Goal: Information Seeking & Learning: Compare options

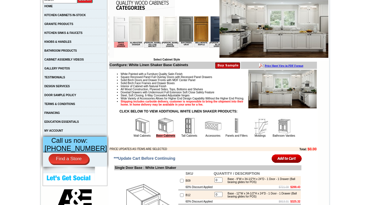
scroll to position [245, 0]
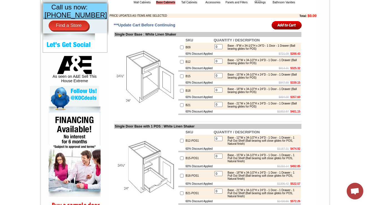
click at [185, 52] on td "B09" at bounding box center [199, 47] width 28 height 9
click at [151, 99] on img at bounding box center [146, 76] width 63 height 63
click at [185, 56] on td "60% Discount Applied" at bounding box center [199, 54] width 28 height 4
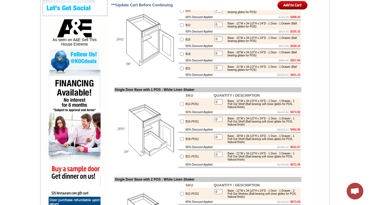
scroll to position [289, 0]
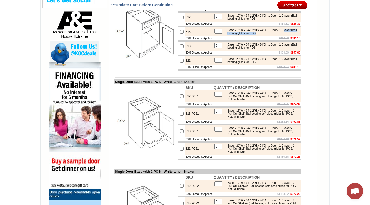
drag, startPoint x: 229, startPoint y: 46, endPoint x: 281, endPoint y: 45, distance: 52.0
click at [281, 35] on div "Base - 15"W x 34-1/2"H x 24"D - 1 Door - 1 Drawer (Ball bearing glides for POS)" at bounding box center [262, 32] width 75 height 6
click at [266, 40] on td "$847.89 $339.15" at bounding box center [257, 38] width 88 height 4
drag, startPoint x: 240, startPoint y: 46, endPoint x: 260, endPoint y: 56, distance: 21.9
click at [268, 35] on div "Base - 15"W x 34-1/2"H x 24"D - 1 Door - 1 Drawer (Ball bearing glides for POS)" at bounding box center [262, 32] width 75 height 6
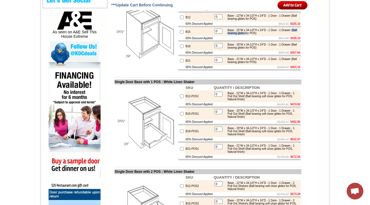
click at [259, 50] on table "0 Base - 18"W x 34-1/2"H x 24"D - 1 Door - 1 Drawer (Ball bearing glides for PO…" at bounding box center [257, 46] width 87 height 8
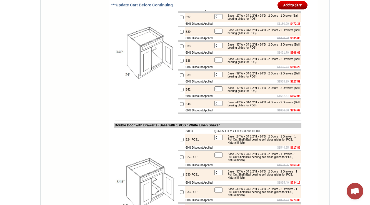
scroll to position [560, 0]
click at [185, 8] on td "B24" at bounding box center [199, 3] width 28 height 9
click at [185, 109] on td "B48" at bounding box center [199, 104] width 28 height 9
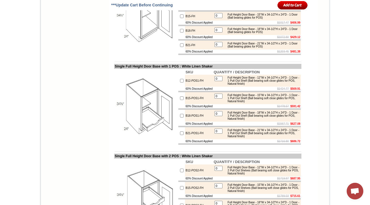
scroll to position [1137, 0]
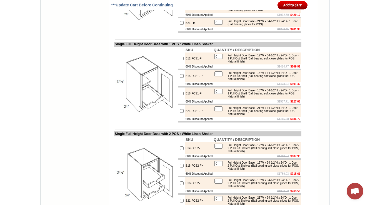
drag, startPoint x: 240, startPoint y: 68, endPoint x: 281, endPoint y: 69, distance: 41.1
click at [248, 11] on div "Full Height Door Base - 18"W x 34-1/2"H x 24"D - 1 Door (Ball bearing glides fo…" at bounding box center [262, 8] width 75 height 6
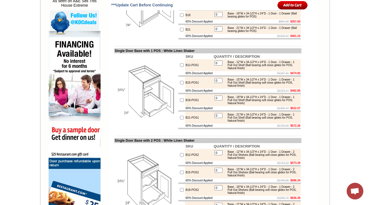
scroll to position [323, 0]
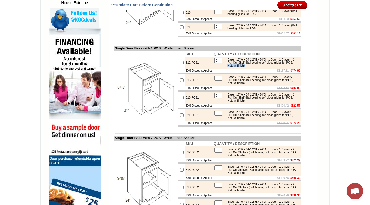
drag, startPoint x: 250, startPoint y: 85, endPoint x: 273, endPoint y: 86, distance: 22.9
click at [273, 69] on td "0 Base - 12"W x 34-1/2"H x 24"D - 1 Door - 1 Drawer - 1 Pull Out Shelf (Ball be…" at bounding box center [257, 63] width 88 height 12
click at [246, 67] on div "Base - 12"W x 34-1/2"H x 24"D - 1 Door - 1 Drawer - 1 Pull Out Shelf (Ball bear…" at bounding box center [262, 62] width 75 height 9
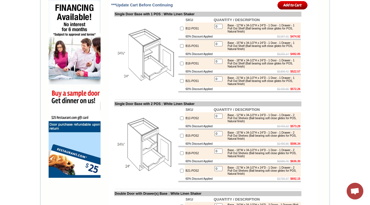
scroll to position [367, 0]
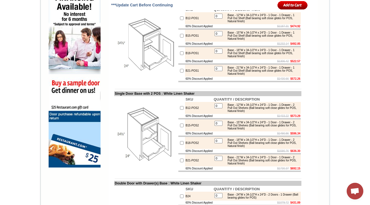
click at [258, 58] on div "Base - 18"W x 34-1/2"H x 24"D - 1 Door - 1 Drawer - 1 Pull Out Shelf (Ball bear…" at bounding box center [262, 53] width 75 height 9
click at [259, 75] on div "Base - 21"W x 34-1/2"H x 24"D - 1 Door - 1 Drawer - 1 Pull Out Shelf (Ball bear…" at bounding box center [262, 70] width 75 height 9
drag, startPoint x: 161, startPoint y: 111, endPoint x: 167, endPoint y: 107, distance: 6.6
click at [162, 87] on td at bounding box center [207, 85] width 187 height 4
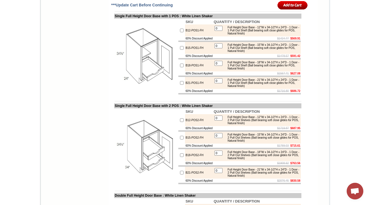
scroll to position [1176, 0]
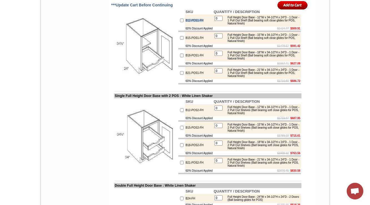
click at [199, 14] on td "SKU" at bounding box center [199, 11] width 28 height 5
click at [121, 78] on img at bounding box center [146, 47] width 63 height 63
drag, startPoint x: 109, startPoint y: 84, endPoint x: 183, endPoint y: 82, distance: 74.2
click at [183, 9] on td "Single Full Height Door Base with 1 POS : White Linen Shaker" at bounding box center [207, 6] width 187 height 5
copy td "Single Full Height Door Base with 1 POS"
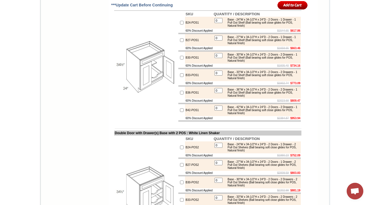
scroll to position [686, 0]
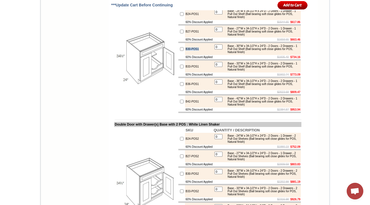
drag, startPoint x: 199, startPoint y: 98, endPoint x: 181, endPoint y: 98, distance: 18.1
click at [185, 55] on td "B30-POS1" at bounding box center [199, 49] width 28 height 12
copy td "B30-POS1"
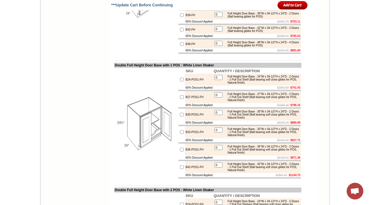
scroll to position [1431, 0]
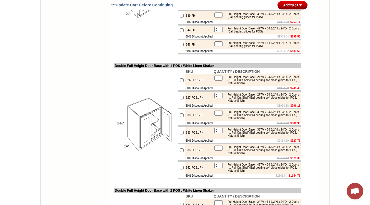
drag, startPoint x: 109, startPoint y: 25, endPoint x: 163, endPoint y: 24, distance: 53.9
copy td "Double Full Height Door Base"
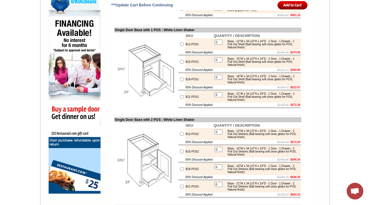
scroll to position [345, 0]
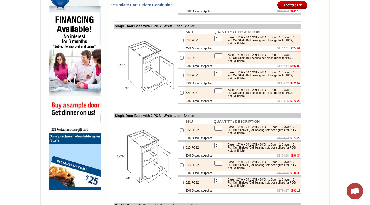
click at [237, 63] on div "Base - 15"W x 34-1/2"H x 24"D - 1 Door - 1 Drawer - 1 Pull Out Shelf (Ball bear…" at bounding box center [262, 57] width 75 height 9
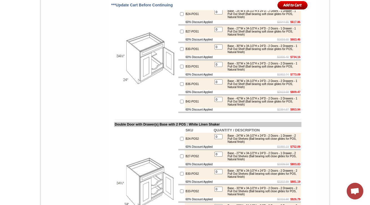
scroll to position [709, 0]
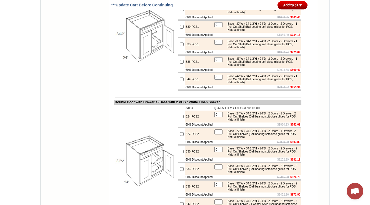
drag, startPoint x: 113, startPoint y: 21, endPoint x: 158, endPoint y: 29, distance: 45.7
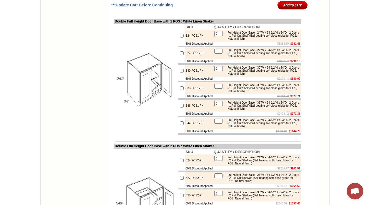
drag, startPoint x: 251, startPoint y: 105, endPoint x: 276, endPoint y: 113, distance: 26.9
click at [282, 3] on td "Full Height Door Base - 48"W x 34-1/2"H x 24"D - 4 Doors (Ball bearing glides f…" at bounding box center [262, 0] width 75 height 7
click at [276, 10] on td at bounding box center [239, 9] width 123 height 1
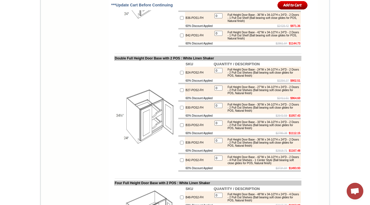
scroll to position [1574, 0]
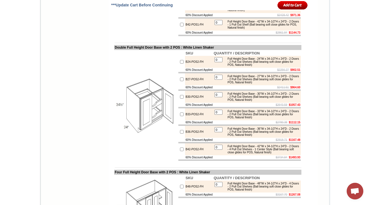
drag, startPoint x: 200, startPoint y: 78, endPoint x: 178, endPoint y: 78, distance: 22.2
copy tr "B30-POS1-FH"
drag, startPoint x: 109, startPoint y: 26, endPoint x: 157, endPoint y: 31, distance: 47.8
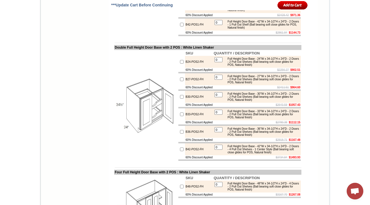
copy td "Double Full Height Door Base with 1"
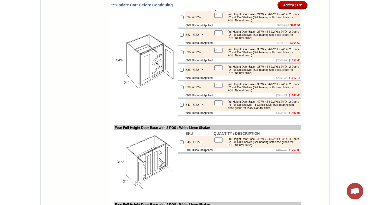
scroll to position [918, 0]
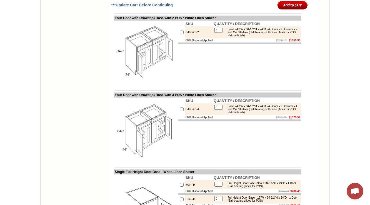
drag, startPoint x: 236, startPoint y: 115, endPoint x: 247, endPoint y: 115, distance: 11.1
click at [247, 44] on td at bounding box center [239, 43] width 123 height 1
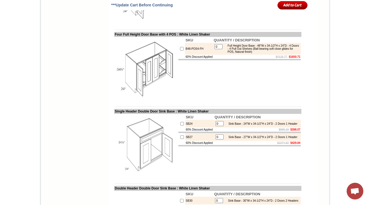
scroll to position [1811, 0]
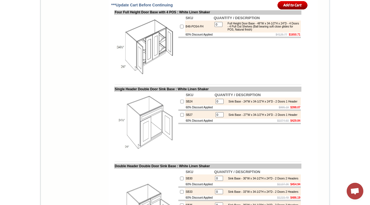
drag, startPoint x: 109, startPoint y: 64, endPoint x: 174, endPoint y: 75, distance: 65.9
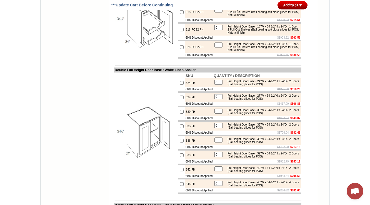
scroll to position [1291, 0]
drag, startPoint x: 109, startPoint y: 65, endPoint x: 183, endPoint y: 63, distance: 74.5
copy td "Single Full Height Door Base with 2 POS"
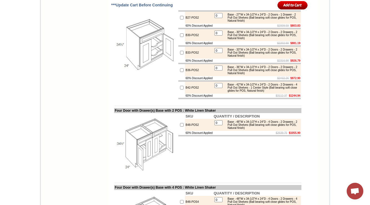
scroll to position [832, 0]
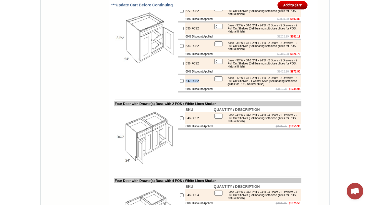
click at [164, 69] on img at bounding box center [146, 37] width 63 height 63
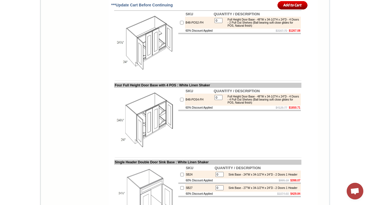
scroll to position [1716, 0]
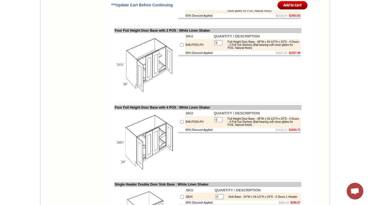
drag, startPoint x: 125, startPoint y: 21, endPoint x: 187, endPoint y: 21, distance: 61.7
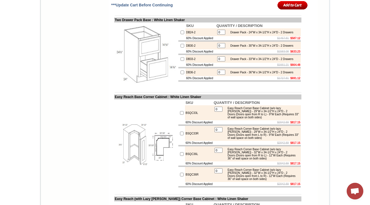
scroll to position [2590, 0]
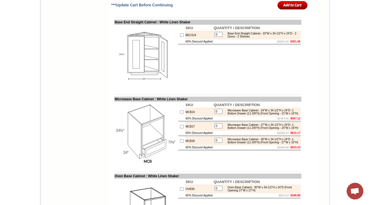
scroll to position [3062, 0]
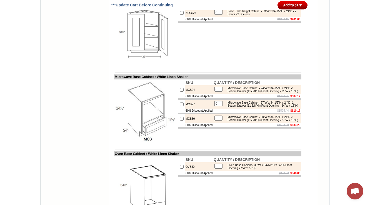
drag, startPoint x: 108, startPoint y: 18, endPoint x: 138, endPoint y: 24, distance: 30.5
drag, startPoint x: 109, startPoint y: 19, endPoint x: 141, endPoint y: 18, distance: 31.7
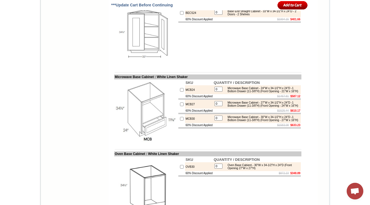
copy td "Blind Base Cabin"
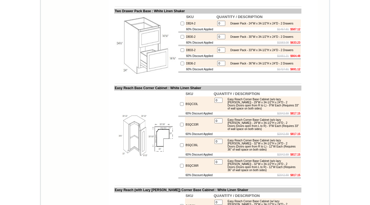
drag, startPoint x: 369, startPoint y: 139, endPoint x: 373, endPoint y: 1, distance: 137.9
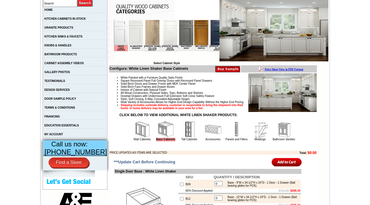
scroll to position [111, 0]
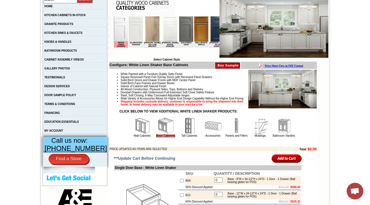
click at [285, 134] on img at bounding box center [284, 126] width 17 height 17
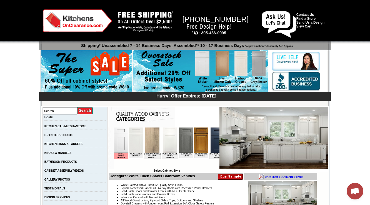
scroll to position [156, 0]
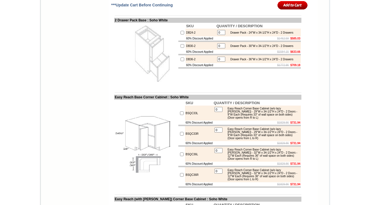
scroll to position [2165, 0]
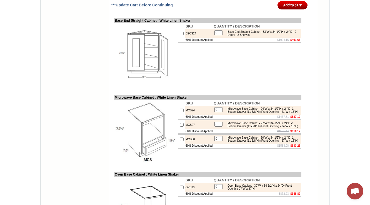
scroll to position [3040, 0]
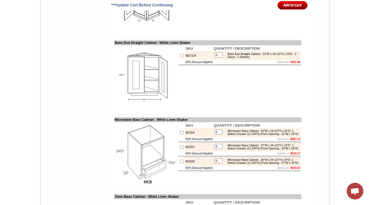
drag, startPoint x: 109, startPoint y: 41, endPoint x: 143, endPoint y: 43, distance: 34.5
copy td "Blind Base Cabinet"
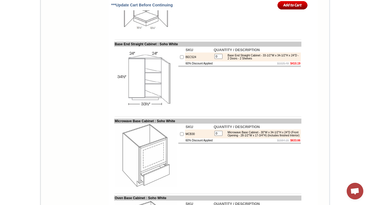
scroll to position [2592, 0]
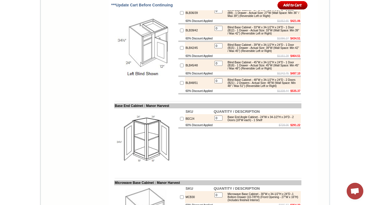
scroll to position [1423, 0]
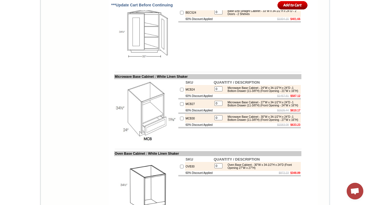
scroll to position [3063, 0]
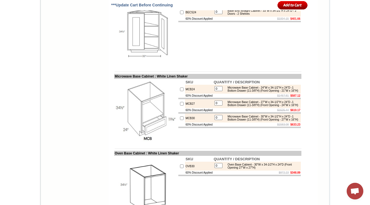
drag, startPoint x: 252, startPoint y: 66, endPoint x: 240, endPoint y: 71, distance: 13.6
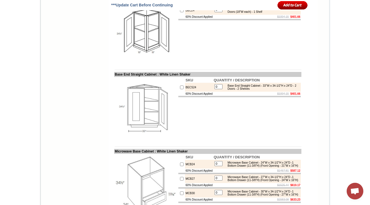
scroll to position [2996, 0]
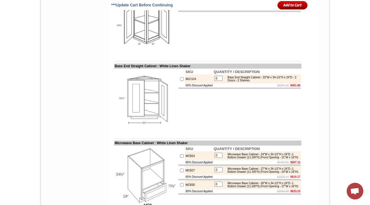
drag, startPoint x: 228, startPoint y: 96, endPoint x: 290, endPoint y: 106, distance: 63.4
copy div "Blind Base Cabinet - 27"W x 32-1/2"H x 24"D - 1 Door (B9) - 1 Drawer - Actual S…"
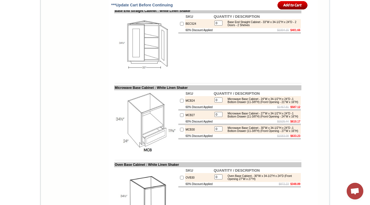
scroll to position [3106, 0]
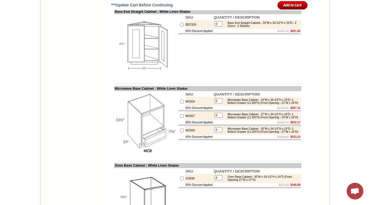
scroll to position [3128, 0]
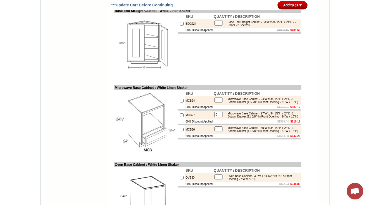
drag, startPoint x: 213, startPoint y: 76, endPoint x: 224, endPoint y: 87, distance: 15.3
copy div "Blind Base Cabinet - 36"W x 34-1/2"H x 24"D - 1 Door (B9) - 1 Drawer - Actual S…"
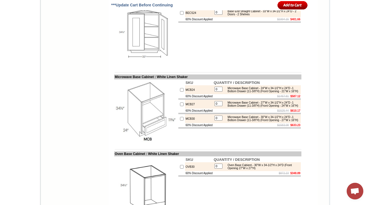
scroll to position [3128, 0]
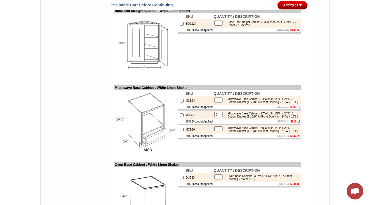
drag, startPoint x: 213, startPoint y: 99, endPoint x: 243, endPoint y: 109, distance: 30.9
copy div "Blind Base Cabinet - 39"W x 34-1/2"H x 24"D - 1 Door (B12) - 1 Drawer - Actual …"
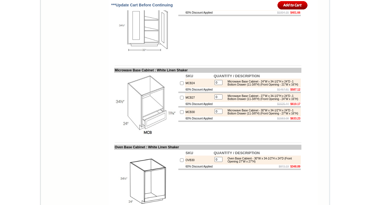
scroll to position [3150, 0]
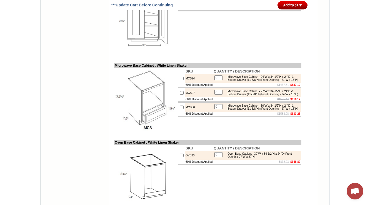
drag, startPoint x: 110, startPoint y: 41, endPoint x: 124, endPoint y: 41, distance: 13.9
drag, startPoint x: 108, startPoint y: 43, endPoint x: 118, endPoint y: 42, distance: 9.7
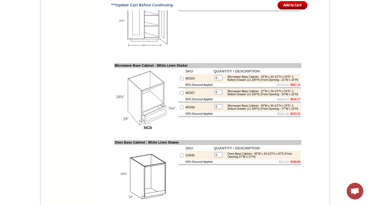
drag, startPoint x: 111, startPoint y: 46, endPoint x: 178, endPoint y: 61, distance: 69.2
drag, startPoint x: 109, startPoint y: 42, endPoint x: 129, endPoint y: 42, distance: 19.5
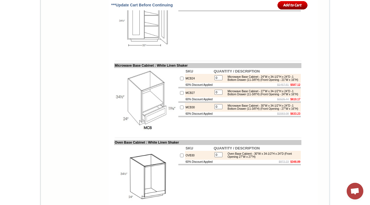
copy td "Full Height"
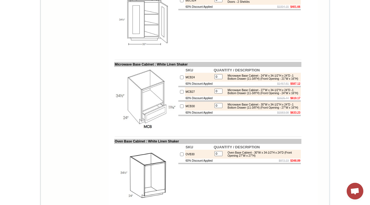
drag, startPoint x: 219, startPoint y: 97, endPoint x: 245, endPoint y: 108, distance: 28.1
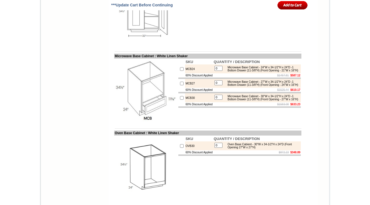
scroll to position [3150, 0]
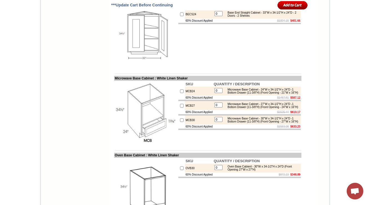
drag, startPoint x: 213, startPoint y: 122, endPoint x: 247, endPoint y: 133, distance: 35.4
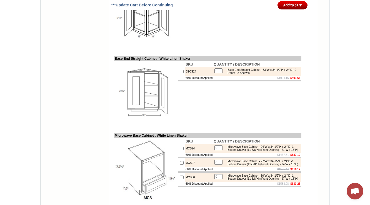
scroll to position [3150, 0]
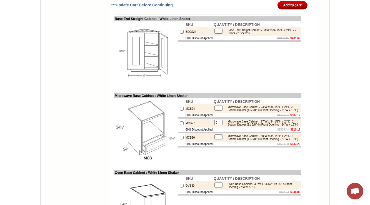
drag, startPoint x: 185, startPoint y: 63, endPoint x: 180, endPoint y: 58, distance: 7.7
copy td "BLB36/39-FH"
drag, startPoint x: 185, startPoint y: 85, endPoint x: 178, endPoint y: 80, distance: 8.7
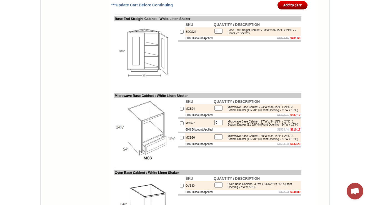
copy tr "BLB39/42-FH"
drag, startPoint x: 183, startPoint y: 79, endPoint x: 185, endPoint y: 82, distance: 4.0
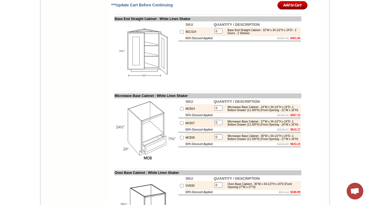
drag, startPoint x: 179, startPoint y: 101, endPoint x: 186, endPoint y: 106, distance: 8.3
copy td "BLB42/45-FH"
copy td "BLB45/48-FH"
drag, startPoint x: 180, startPoint y: 122, endPoint x: 184, endPoint y: 130, distance: 8.3
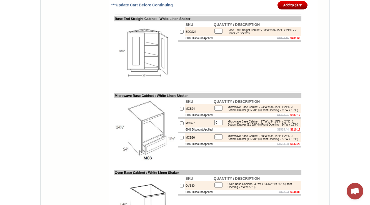
drag, startPoint x: 181, startPoint y: 148, endPoint x: 118, endPoint y: 138, distance: 63.0
copy td "BLB48/51-FH"
drag, startPoint x: 109, startPoint y: 41, endPoint x: 165, endPoint y: 42, distance: 55.6
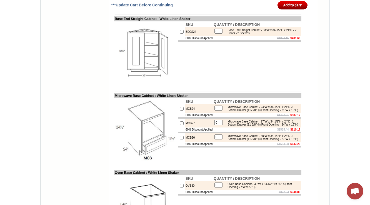
copy td "Full Height Blind Base Cabinet"
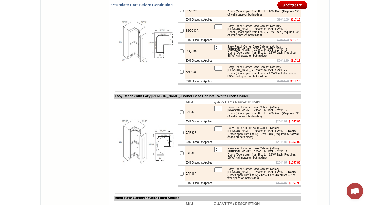
scroll to position [2707, 0]
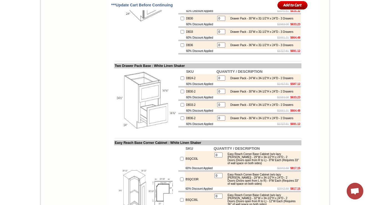
scroll to position [2386, 0]
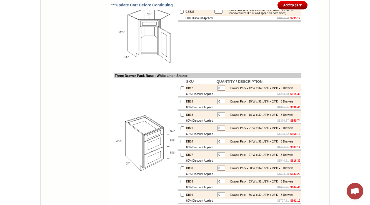
drag, startPoint x: 282, startPoint y: 103, endPoint x: 281, endPoint y: 116, distance: 13.2
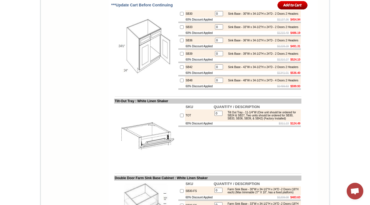
scroll to position [1987, 0]
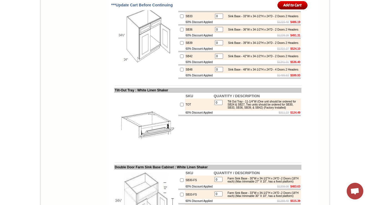
drag, startPoint x: 126, startPoint y: 44, endPoint x: 177, endPoint y: 44, distance: 51.1
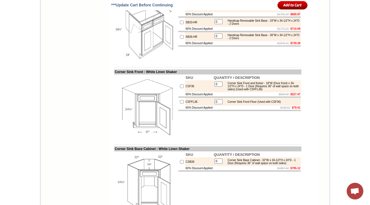
scroll to position [2258, 0]
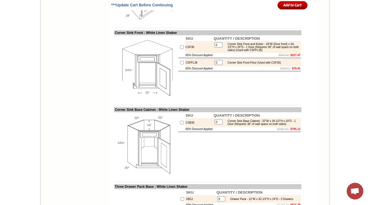
scroll to position [2281, 0]
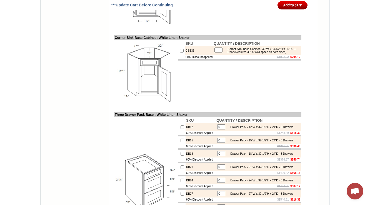
scroll to position [2325, 0]
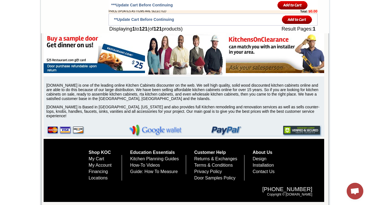
scroll to position [3505, 0]
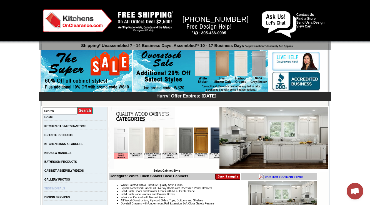
scroll to position [0, 841]
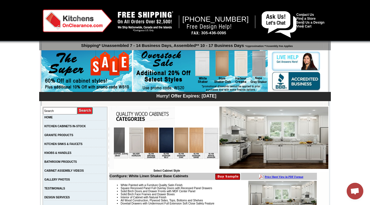
click at [219, 143] on img at bounding box center [226, 140] width 14 height 25
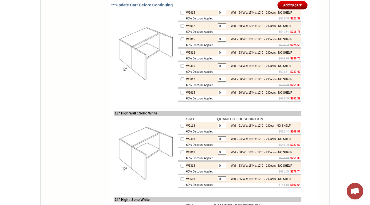
scroll to position [828, 0]
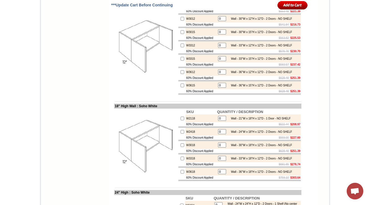
copy td "12"-15" High Wal"
drag, startPoint x: 110, startPoint y: 31, endPoint x: 141, endPoint y: 39, distance: 32.9
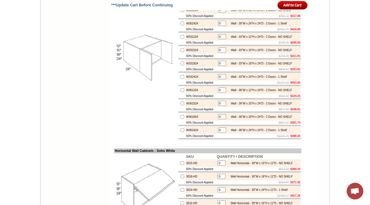
scroll to position [1180, 0]
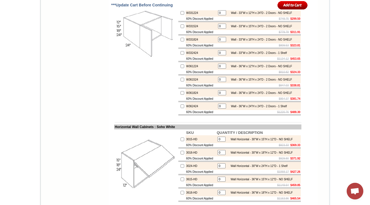
click at [141, 64] on img at bounding box center [146, 33] width 63 height 63
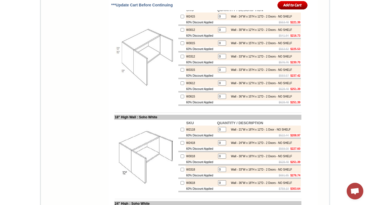
scroll to position [816, 0]
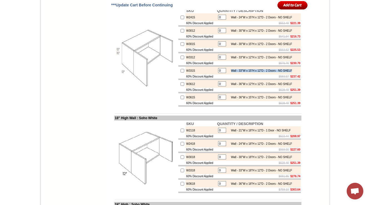
drag, startPoint x: 228, startPoint y: 111, endPoint x: 297, endPoint y: 109, distance: 69.0
click at [293, 73] on td "Wall - 33"W x 15"H x 12"D - 2 Doors - NO SHELF" at bounding box center [260, 71] width 64 height 6
copy div "Wall - 33"W x 15"H x 12"D - 2 Doors - NO SHELF"
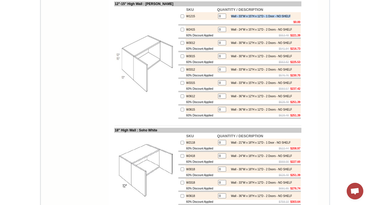
drag, startPoint x: 228, startPoint y: 55, endPoint x: 296, endPoint y: 54, distance: 67.5
click at [291, 19] on td "Wall - 33"W x 15"H x 12"D - 1 Door - NO SHELF" at bounding box center [259, 16] width 63 height 6
copy div "Wall - 33"W x 15"H x 12"D - 1 Door - NO SHELF"
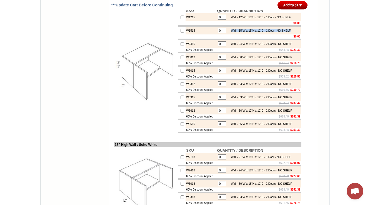
copy div "Wall - 15"W x 15"H x 12"D - 1 Door - NO SHELF"
drag, startPoint x: 227, startPoint y: 69, endPoint x: 295, endPoint y: 68, distance: 67.6
click at [291, 32] on div "Wall - 15"W x 15"H x 12"D - 1 Door - NO SHELF" at bounding box center [259, 30] width 63 height 3
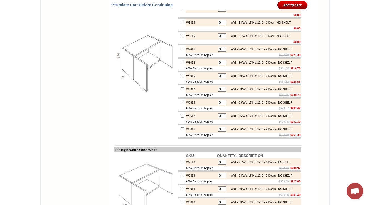
scroll to position [839, 0]
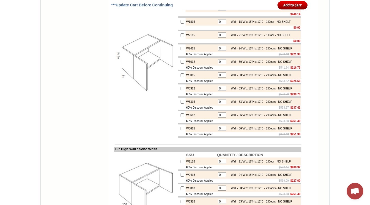
drag, startPoint x: 192, startPoint y: 35, endPoint x: 177, endPoint y: 34, distance: 14.8
copy tr "W1215"
click at [186, 12] on td "W1515" at bounding box center [201, 8] width 31 height 8
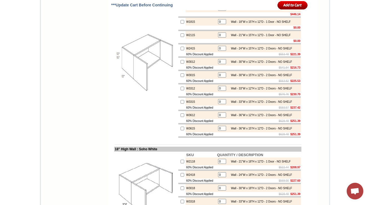
copy td "W1515"
copy td "W1215"
drag, startPoint x: 192, startPoint y: 60, endPoint x: 178, endPoint y: 61, distance: 13.1
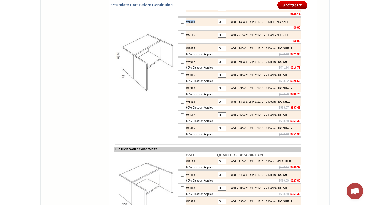
click at [178, 26] on tr "W1815 0 Wall - 18"W x 15"H x 12"D - 1 Door - NO SHELF" at bounding box center [239, 22] width 123 height 8
copy tr "W1815"
click at [186, 26] on td "W1815" at bounding box center [201, 22] width 31 height 8
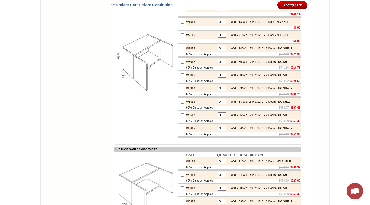
click at [186, 39] on td "W2115" at bounding box center [201, 35] width 31 height 8
copy td "W2115"
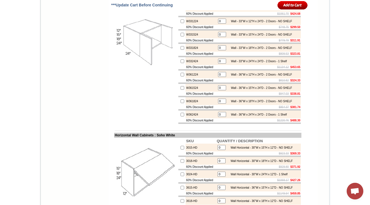
scroll to position [1150, 0]
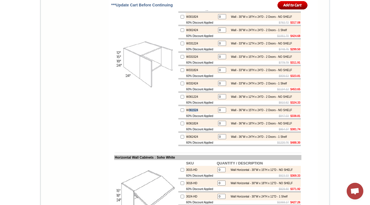
click at [135, 95] on img at bounding box center [146, 63] width 63 height 63
click at [186, 114] on td "W361524" at bounding box center [201, 110] width 31 height 8
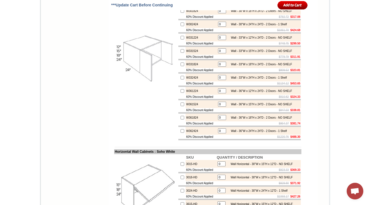
scroll to position [1067, 0]
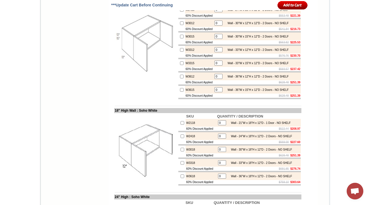
scroll to position [861, 0]
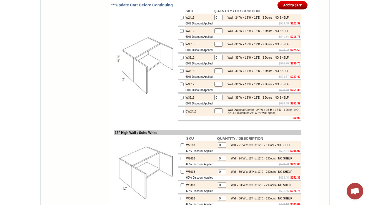
scroll to position [838, 0]
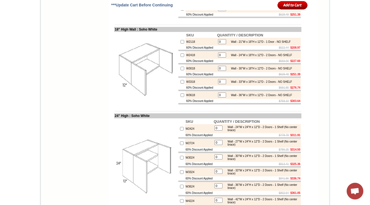
scroll to position [927, 0]
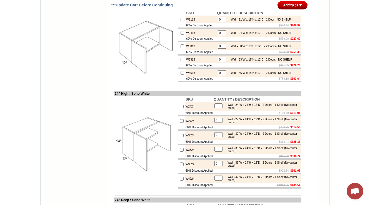
click at [186, 50] on td "W3018" at bounding box center [201, 46] width 31 height 8
drag, startPoint x: 227, startPoint y: 61, endPoint x: 295, endPoint y: 60, distance: 68.1
click at [291, 22] on td "Wall - 21"W x 18"H x 12"D - 1 Door - NO SHELF" at bounding box center [259, 20] width 63 height 6
copy div "Wall - 21"W x 18"H x 12"D - 1 Door - NO SHELF"
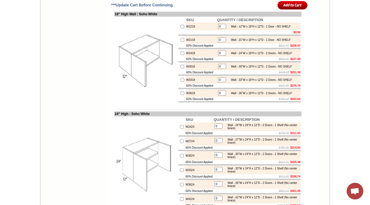
scroll to position [927, 0]
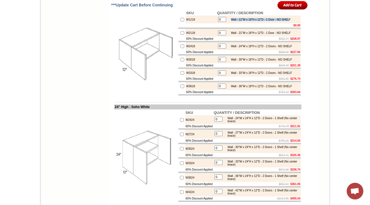
copy div "Wall - 12"W x 18"H x 12"D - 1 Door - NO SHEL"
drag, startPoint x: 228, startPoint y: 62, endPoint x: 112, endPoint y: 77, distance: 117.7
click at [296, 23] on td "0 Wall - 12"W x 18"H x 12"D - 1 Door - NO SHELF" at bounding box center [259, 20] width 85 height 8
copy tbody
click at [228, 21] on div "Wall - 12"W x 18"H x 12"D - 1 Door - NO SHELF" at bounding box center [259, 19] width 63 height 3
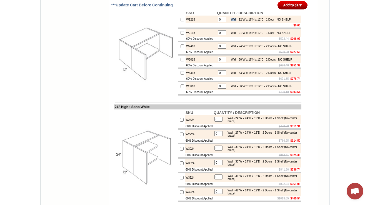
click at [229, 21] on div "Wall - 12"W x 18"H x 12"D - 1 Door - NO SHELF" at bounding box center [259, 19] width 63 height 3
click at [275, 21] on div "Wall - 12"W x 18"H x 12"D - 1 Door - NO SHELF" at bounding box center [259, 19] width 63 height 3
drag, startPoint x: 236, startPoint y: 62, endPoint x: 296, endPoint y: 62, distance: 59.8
click at [292, 23] on table "0 Wall - 12"W x 18"H x 12"D - 1 Door - NO SHELF" at bounding box center [254, 19] width 74 height 7
copy div "Wall - 12"W x 18"H x 12"D - 1 Door - NO SHEL"
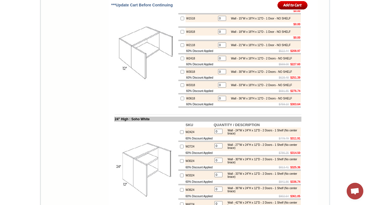
scroll to position [950, 0]
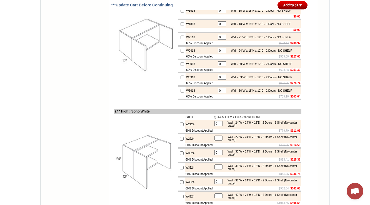
drag, startPoint x: 190, startPoint y: 40, endPoint x: 180, endPoint y: 42, distance: 10.5
copy td "W1218"
click at [186, 14] on td "W1518" at bounding box center [201, 11] width 31 height 8
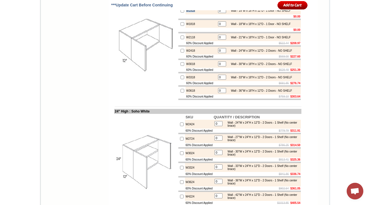
copy td "W1518"
click at [186, 28] on td "W1818" at bounding box center [201, 24] width 31 height 8
copy td "W1818"
copy td "18" High Wal"
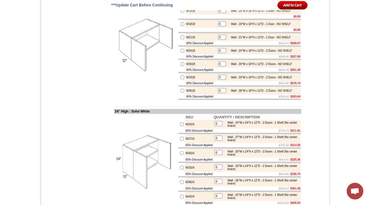
drag, startPoint x: 116, startPoint y: 28, endPoint x: 80, endPoint y: 58, distance: 46.6
click at [159, 75] on img at bounding box center [146, 44] width 63 height 63
drag, startPoint x: 359, startPoint y: 3, endPoint x: 355, endPoint y: 4, distance: 4.9
click at [355, 4] on body "1-888-585-8130 Contact Us Find a Store Send Us a Design View Cart Shipping* Una…" at bounding box center [185, 157] width 370 height 2215
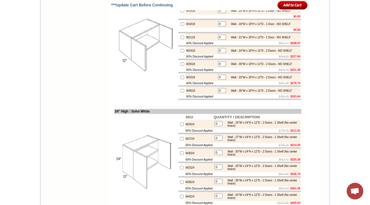
click at [120, 75] on img at bounding box center [146, 44] width 63 height 63
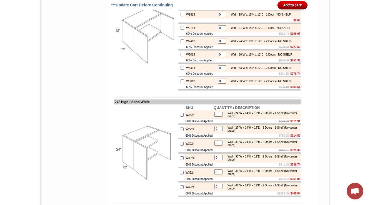
scroll to position [954, 0]
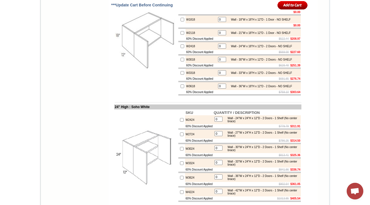
click at [115, 71] on img at bounding box center [146, 39] width 63 height 63
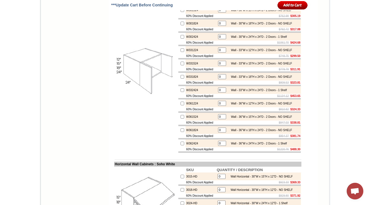
scroll to position [1141, 0]
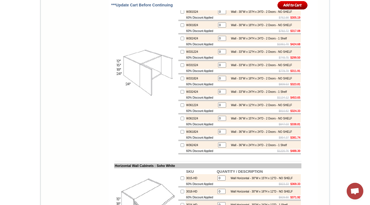
drag, startPoint x: 110, startPoint y: 40, endPoint x: 126, endPoint y: 39, distance: 16.1
copy td "24" Deep"
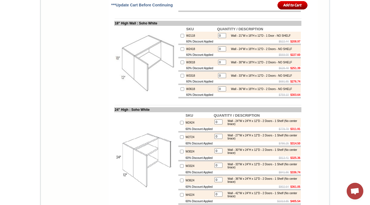
scroll to position [919, 0]
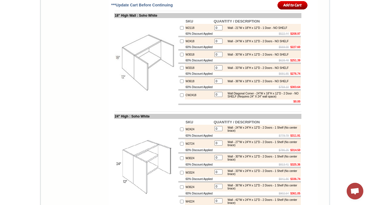
click at [186, 100] on td "CW2418" at bounding box center [199, 95] width 28 height 9
copy td "CW2418"
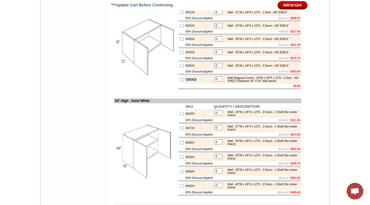
scroll to position [941, 0]
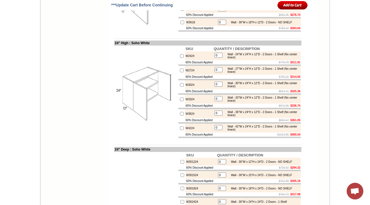
scroll to position [1009, 0]
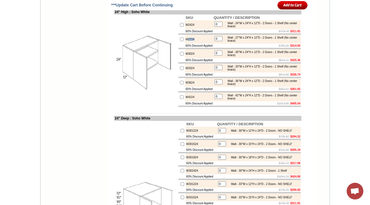
click at [187, 44] on td "W2724" at bounding box center [199, 39] width 28 height 9
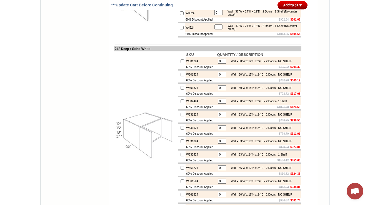
scroll to position [1076, 0]
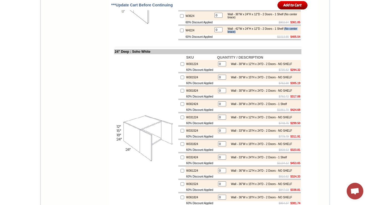
copy div "(No center brace)"
drag, startPoint x: 254, startPoint y: 84, endPoint x: 228, endPoint y: 85, distance: 25.3
click at [228, 33] on div "Wall - 42"W x 24"H x 12"D - 2 Doors - 1 Shelf (No center brace)" at bounding box center [262, 30] width 75 height 6
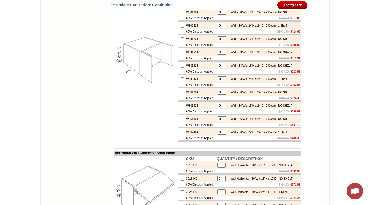
scroll to position [1165, 0]
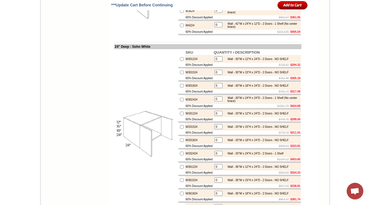
scroll to position [1076, 0]
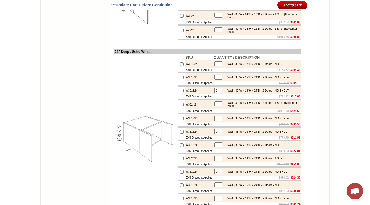
drag, startPoint x: 227, startPoint y: 33, endPoint x: 253, endPoint y: 38, distance: 26.8
copy div "Wall - 30"W x 24"H x 12"D - 2 Doors - 1 Shelf (No center brace)"
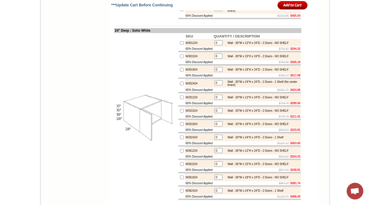
scroll to position [1098, 0]
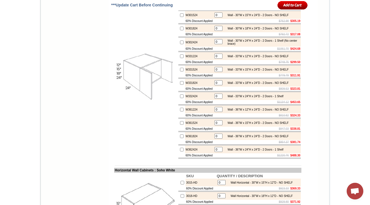
scroll to position [1142, 0]
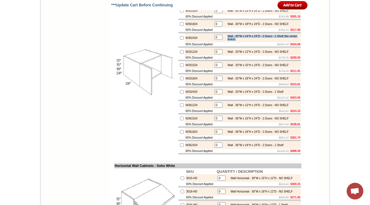
drag, startPoint x: 254, startPoint y: 96, endPoint x: 226, endPoint y: 90, distance: 27.8
click at [226, 41] on div "Wall - 30"W x 24"H x 24"D - 2 Doors - 1 Shelf (No center brace)" at bounding box center [262, 38] width 75 height 6
copy div "Wall - 30"W x 24"H x 24"D - 2 Doors - 1 Shelf (No center brace)"
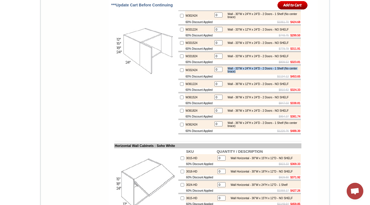
drag, startPoint x: 254, startPoint y: 130, endPoint x: 225, endPoint y: 126, distance: 28.7
click at [225, 73] on div "Wall - 33"W x 24"H x 24"D - 2 Doors - 1 Shelf (No center brace)" at bounding box center [262, 70] width 75 height 6
copy div "Wall - 33"W x 24"H x 24"D - 2 Doors - 1 Shelf (No center brace)"
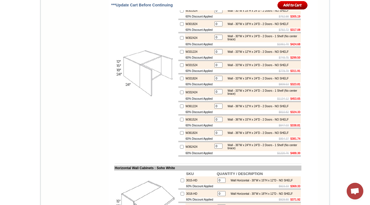
scroll to position [1165, 0]
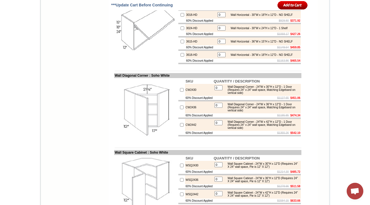
scroll to position [1329, 0]
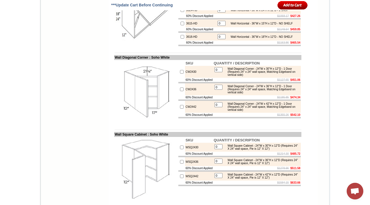
scroll to position [1329, 0]
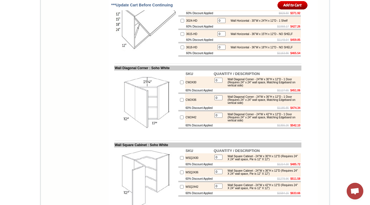
drag, startPoint x: 234, startPoint y: 60, endPoint x: 228, endPoint y: 56, distance: 6.7
click at [228, 56] on tbody "SKU QUANTITY / DESCRIPTION 3015-HD 0 Wall Horizontal - 30"W x 15"H x 12"D - NO …" at bounding box center [239, 21] width 123 height 72
drag, startPoint x: 229, startPoint y: 56, endPoint x: 239, endPoint y: 59, distance: 10.2
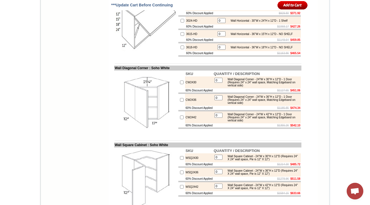
copy div "Wall Horizontal - 30"W x 15"H x 12"D - NO SHELF"
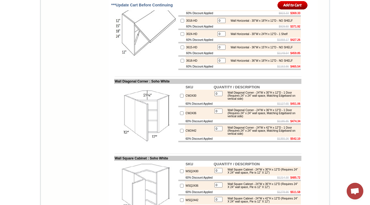
drag, startPoint x: 234, startPoint y: 59, endPoint x: 227, endPoint y: 56, distance: 8.1
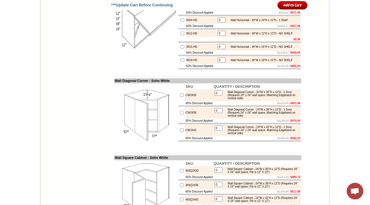
scroll to position [1350, 0]
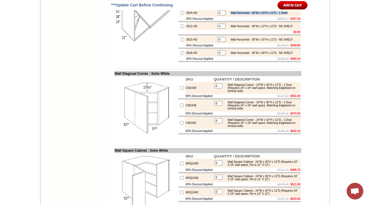
drag, startPoint x: 227, startPoint y: 83, endPoint x: 294, endPoint y: 82, distance: 66.7
click at [288, 14] on div "Wall Horizontal - 30"W x 24"H x 12"D - 1 Shelf" at bounding box center [258, 12] width 60 height 3
copy div "Wall Horizontal - 30"W x 24"H x 12"D - 1 Shelf"
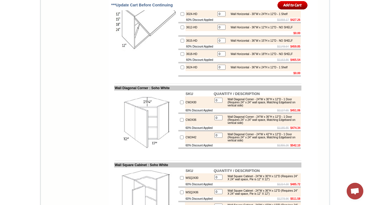
click at [186, 18] on td "3024-HD" at bounding box center [201, 14] width 31 height 8
drag, startPoint x: 109, startPoint y: 24, endPoint x: 155, endPoint y: 24, distance: 45.3
copy td "Horizontal Wall Cabinets"
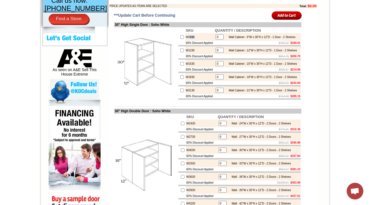
scroll to position [263, 0]
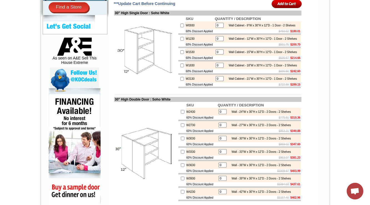
click at [185, 29] on td "W0930" at bounding box center [199, 25] width 29 height 8
copy tr "W0930"
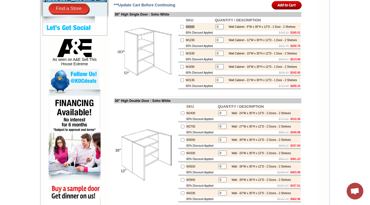
scroll to position [241, 0]
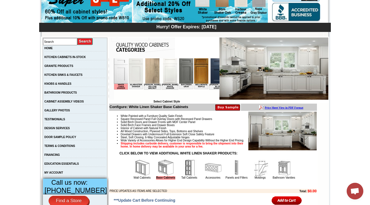
scroll to position [133, 0]
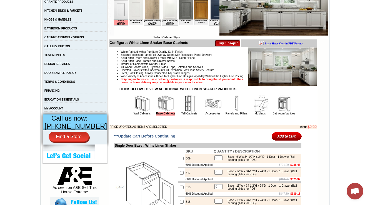
click at [143, 115] on link "Wall Cabinets" at bounding box center [142, 113] width 17 height 3
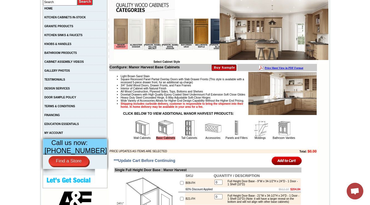
scroll to position [156, 0]
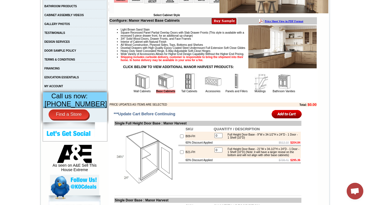
click at [135, 90] on img at bounding box center [142, 81] width 17 height 17
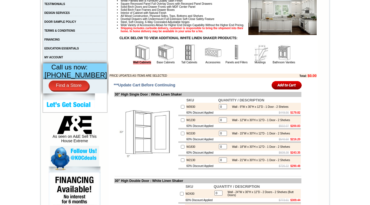
scroll to position [222, 0]
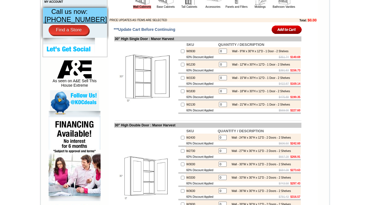
scroll to position [245, 0]
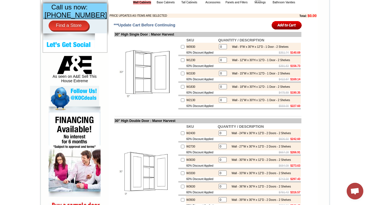
click at [186, 51] on td "W0930" at bounding box center [202, 47] width 32 height 8
copy td "W0930"
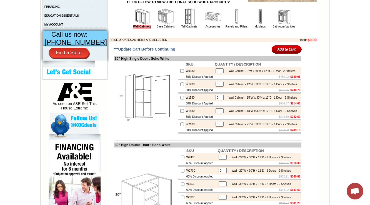
scroll to position [240, 0]
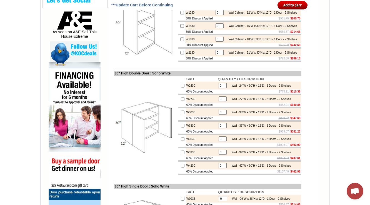
scroll to position [334, 0]
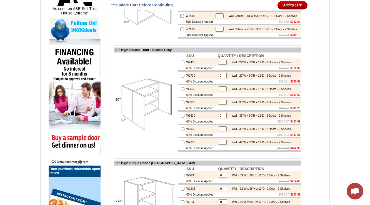
scroll to position [311, 0]
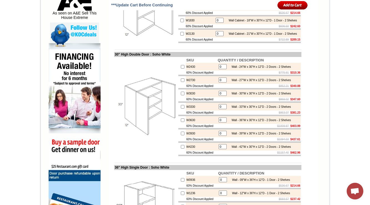
scroll to position [315, 0]
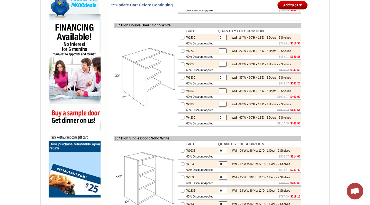
scroll to position [315, 0]
